Goal: Information Seeking & Learning: Learn about a topic

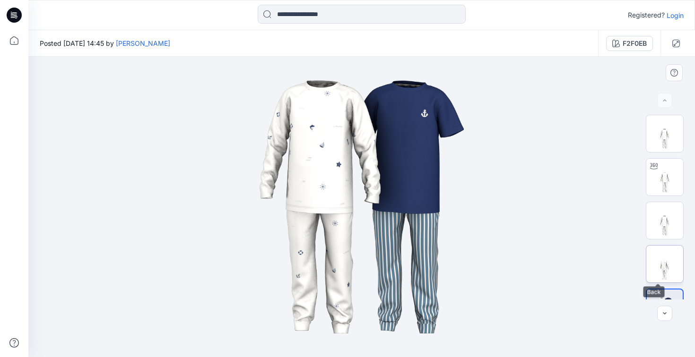
click at [667, 254] on img at bounding box center [664, 264] width 37 height 37
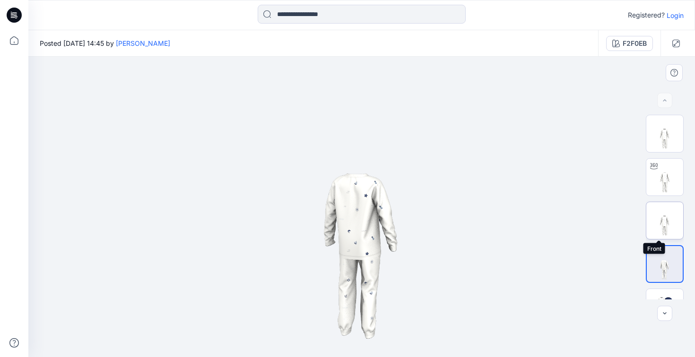
click at [671, 229] on img at bounding box center [664, 220] width 37 height 37
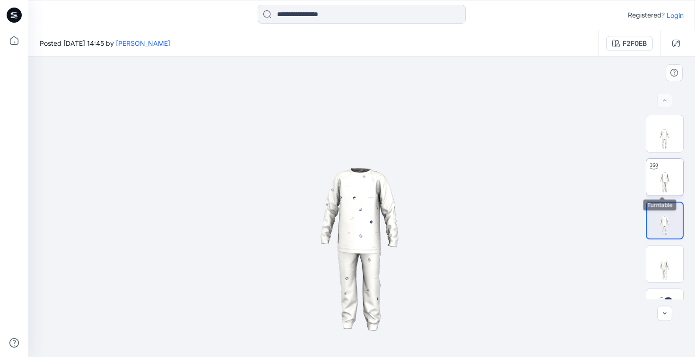
click at [673, 183] on img at bounding box center [664, 177] width 37 height 37
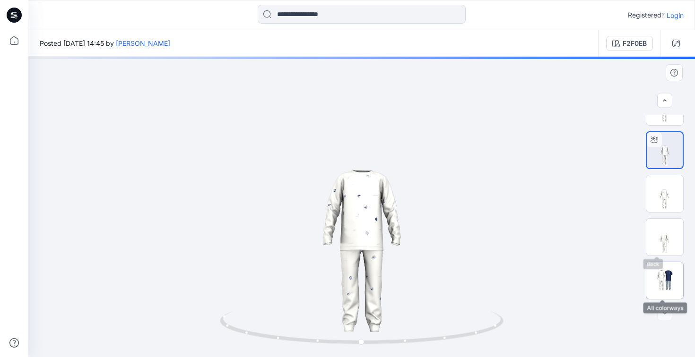
scroll to position [27, 0]
click at [676, 275] on img at bounding box center [664, 280] width 37 height 22
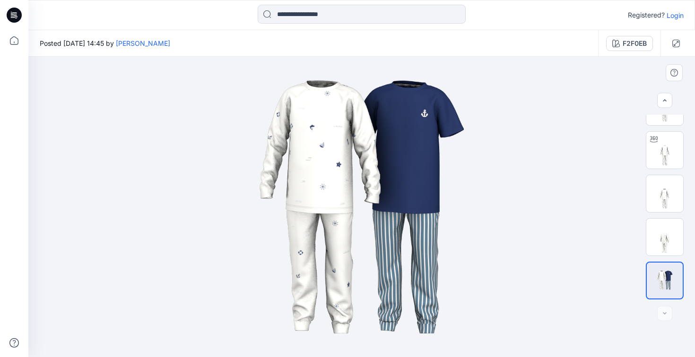
click at [423, 124] on img at bounding box center [361, 207] width 473 height 284
click at [661, 317] on div at bounding box center [664, 313] width 15 height 15
click at [677, 254] on img at bounding box center [664, 237] width 37 height 37
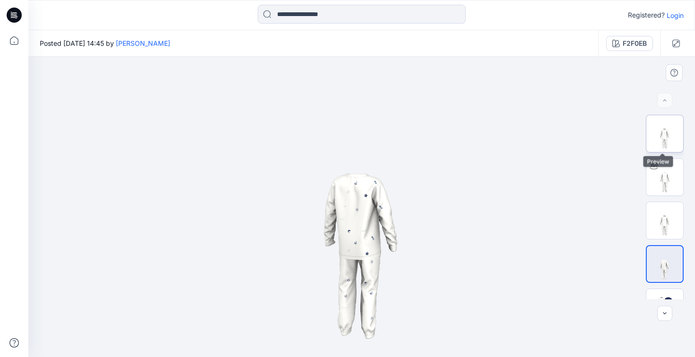
scroll to position [0, 0]
click at [662, 138] on img at bounding box center [664, 133] width 37 height 37
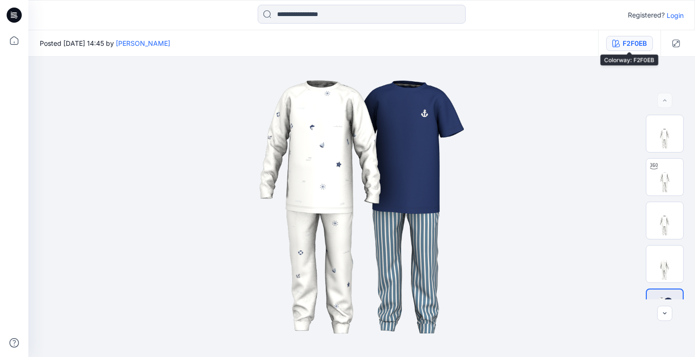
click at [628, 43] on div "F2F0EB" at bounding box center [634, 43] width 24 height 10
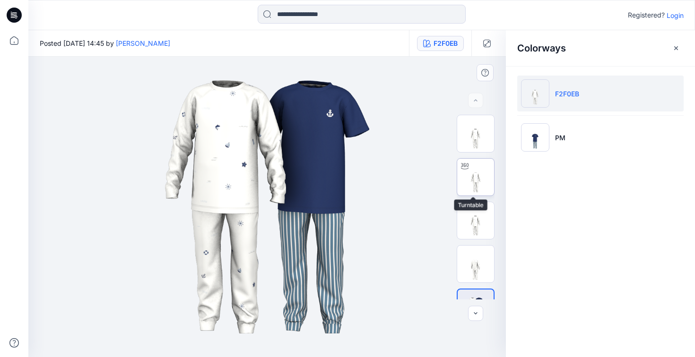
scroll to position [27, 0]
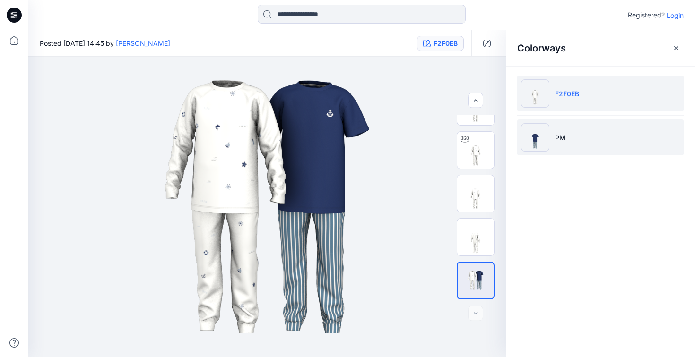
click at [551, 148] on li "PM" at bounding box center [600, 138] width 166 height 36
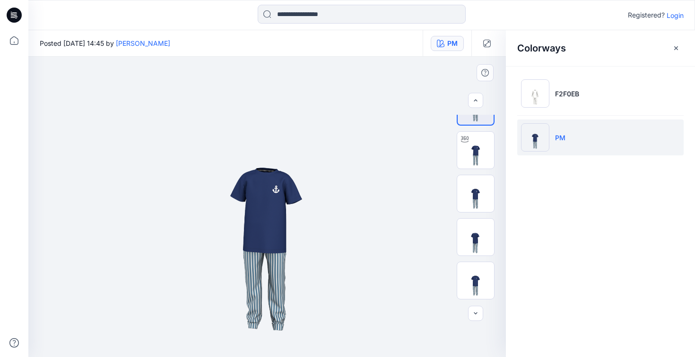
drag, startPoint x: 279, startPoint y: 238, endPoint x: 317, endPoint y: 228, distance: 38.6
click at [317, 228] on img at bounding box center [267, 207] width 301 height 301
drag, startPoint x: 233, startPoint y: 198, endPoint x: 320, endPoint y: 275, distance: 116.5
click at [320, 275] on img at bounding box center [267, 207] width 301 height 301
click at [482, 168] on img at bounding box center [475, 150] width 37 height 37
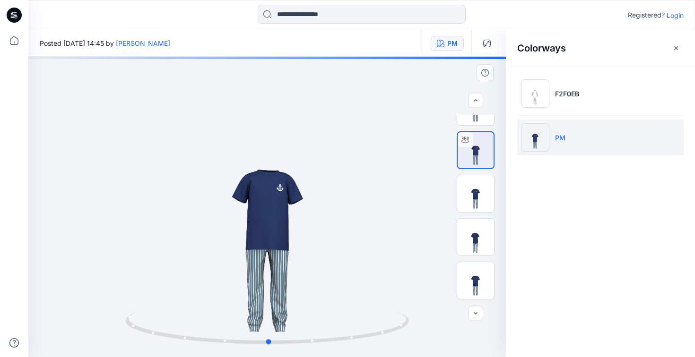
drag, startPoint x: 245, startPoint y: 203, endPoint x: 247, endPoint y: 255, distance: 52.5
click at [247, 255] on div at bounding box center [266, 207] width 477 height 301
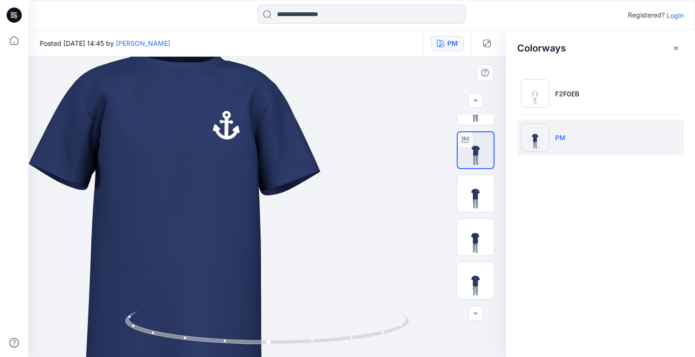
drag, startPoint x: 274, startPoint y: 240, endPoint x: 189, endPoint y: 233, distance: 84.9
click at [190, 233] on img at bounding box center [172, 204] width 1235 height 1235
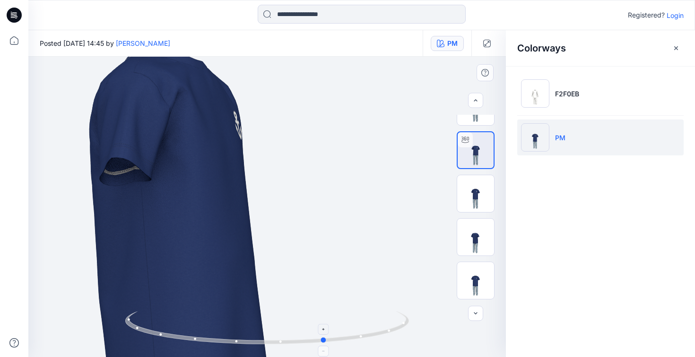
drag, startPoint x: 265, startPoint y: 325, endPoint x: 318, endPoint y: 323, distance: 52.5
click at [318, 324] on icon at bounding box center [268, 328] width 286 height 35
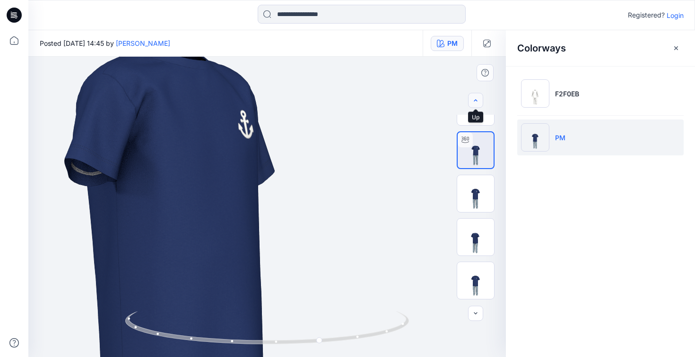
click at [477, 106] on button "button" at bounding box center [475, 100] width 15 height 15
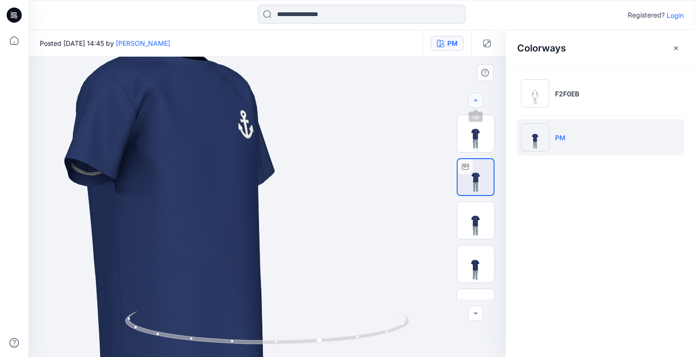
click at [477, 106] on div at bounding box center [475, 100] width 15 height 15
click at [476, 106] on div at bounding box center [475, 100] width 15 height 15
click at [675, 52] on button "button" at bounding box center [675, 48] width 15 height 15
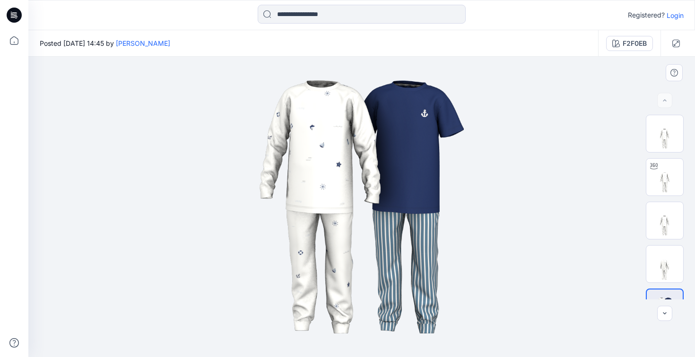
click at [434, 112] on img at bounding box center [361, 207] width 473 height 284
click at [660, 268] on img at bounding box center [664, 264] width 37 height 37
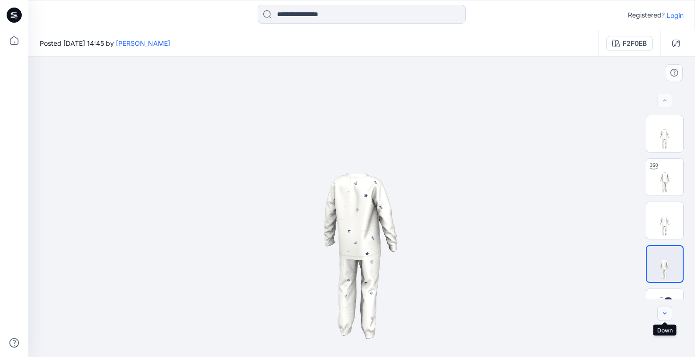
click at [664, 317] on icon "button" at bounding box center [665, 314] width 8 height 8
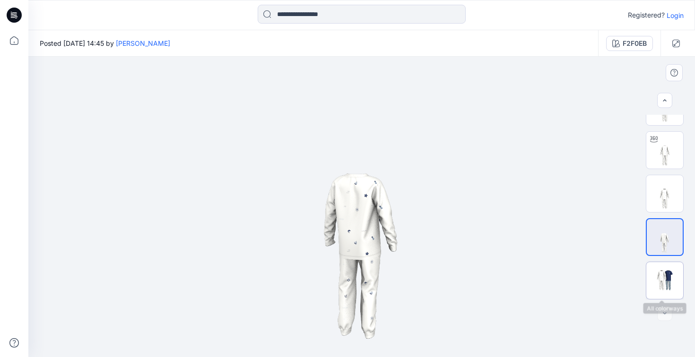
click at [666, 284] on img at bounding box center [664, 280] width 37 height 22
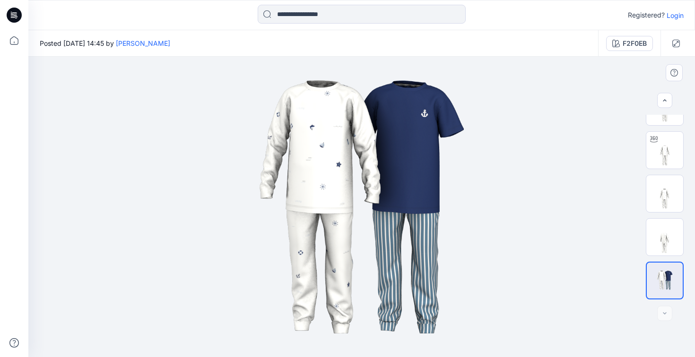
click at [381, 135] on img at bounding box center [361, 207] width 473 height 284
click at [669, 239] on img at bounding box center [664, 237] width 37 height 37
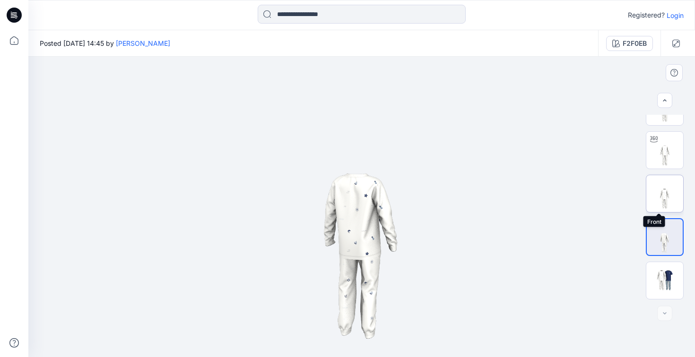
click at [663, 204] on img at bounding box center [664, 193] width 37 height 37
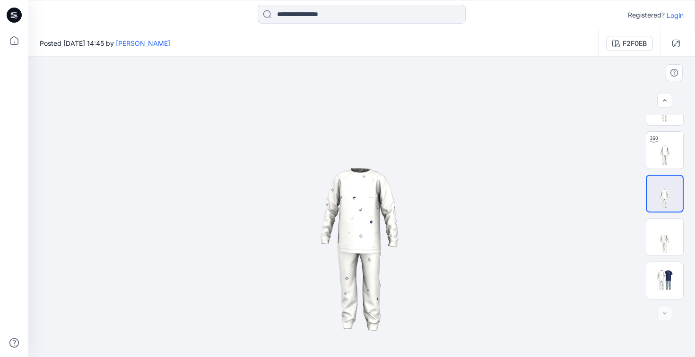
click at [663, 321] on div at bounding box center [664, 313] width 15 height 15
click at [663, 319] on div at bounding box center [664, 313] width 15 height 15
click at [664, 294] on div at bounding box center [665, 281] width 38 height 38
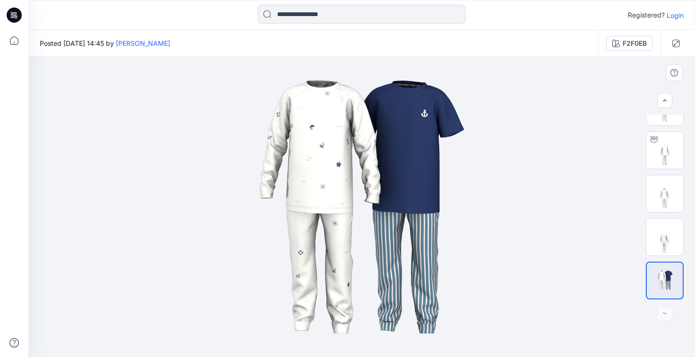
click at [334, 107] on img at bounding box center [361, 207] width 473 height 284
drag, startPoint x: 372, startPoint y: 127, endPoint x: 518, endPoint y: 116, distance: 145.9
click at [520, 116] on img at bounding box center [361, 207] width 473 height 284
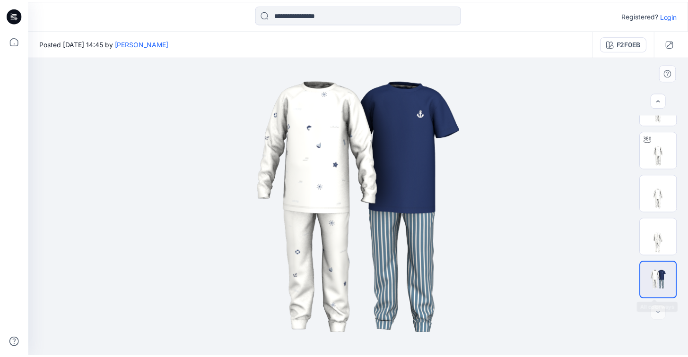
scroll to position [0, 0]
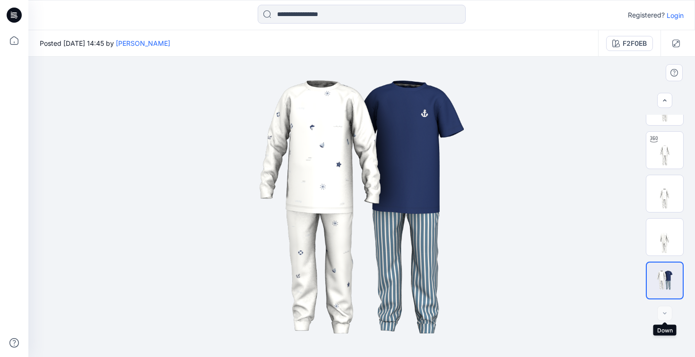
click at [665, 308] on div at bounding box center [664, 313] width 15 height 15
click at [657, 248] on img at bounding box center [664, 237] width 37 height 37
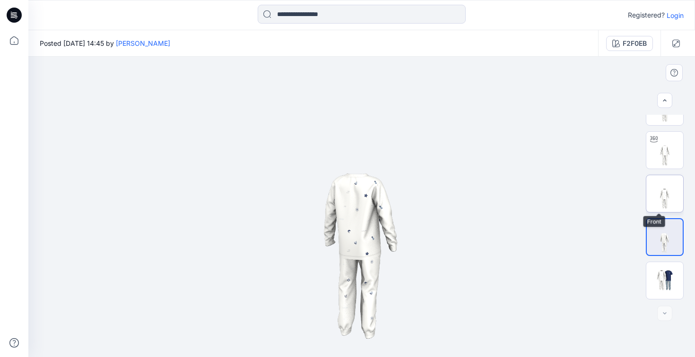
click at [663, 190] on img at bounding box center [664, 193] width 37 height 37
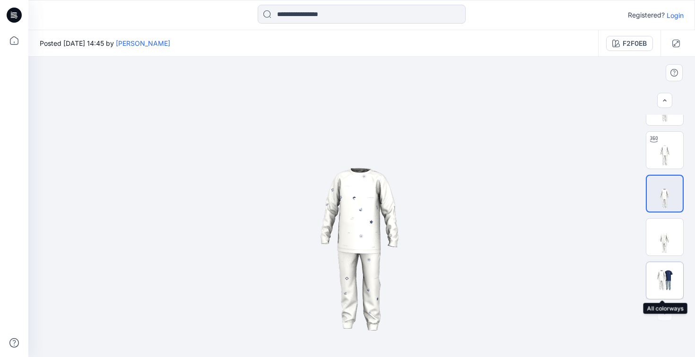
click at [669, 278] on img at bounding box center [664, 280] width 37 height 22
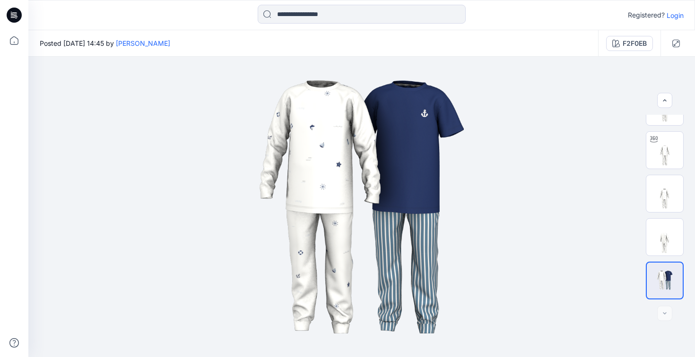
click at [544, 37] on div "Posted Thursday, September 25, 2025 14:45 by Emma Bertelsen" at bounding box center [313, 43] width 570 height 26
click at [18, 40] on icon at bounding box center [14, 40] width 21 height 21
